Goal: Task Accomplishment & Management: Use online tool/utility

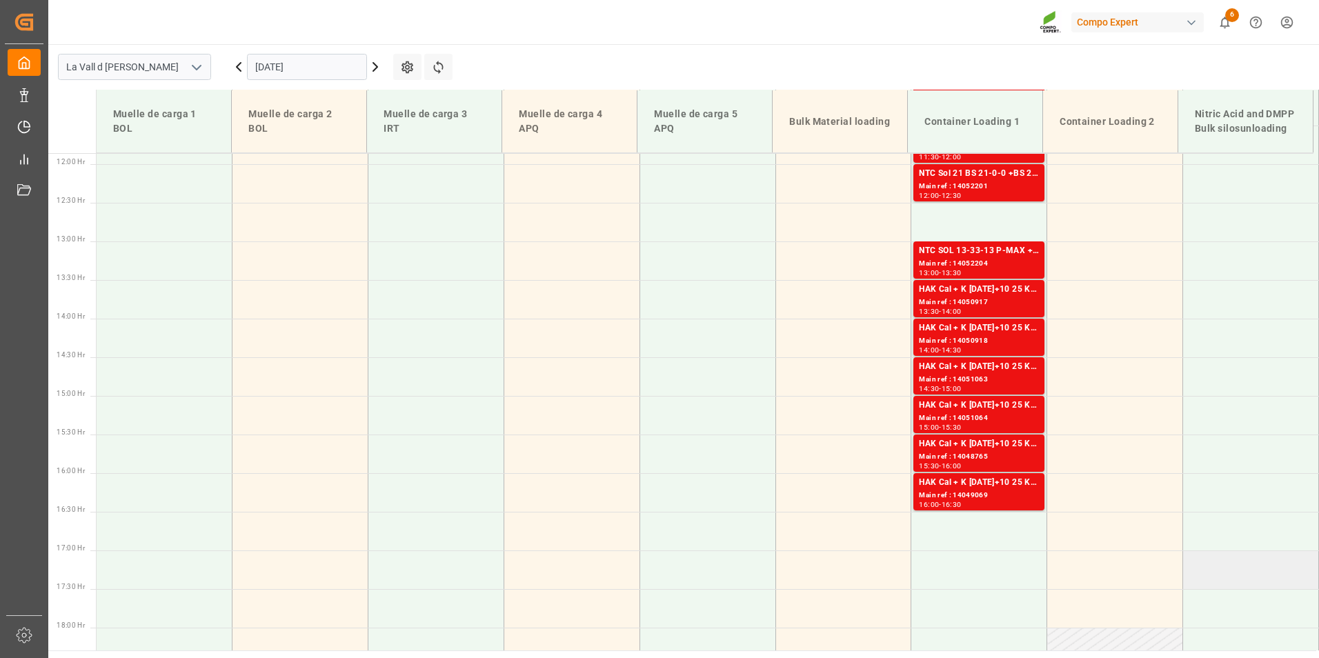
scroll to position [1115, 0]
